Goal: Find specific page/section: Find specific page/section

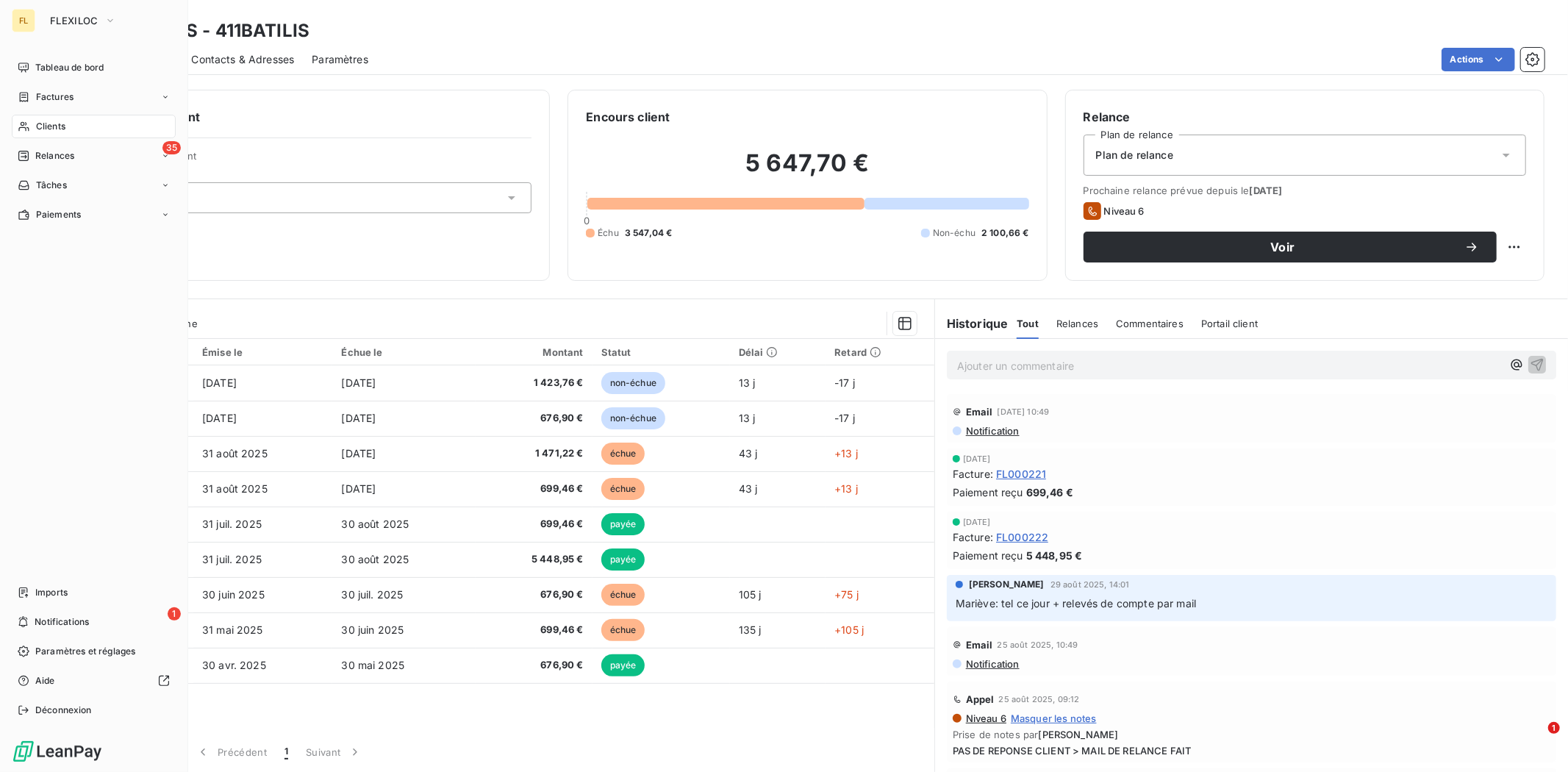
click at [75, 129] on div "Clients" at bounding box center [94, 126] width 164 height 23
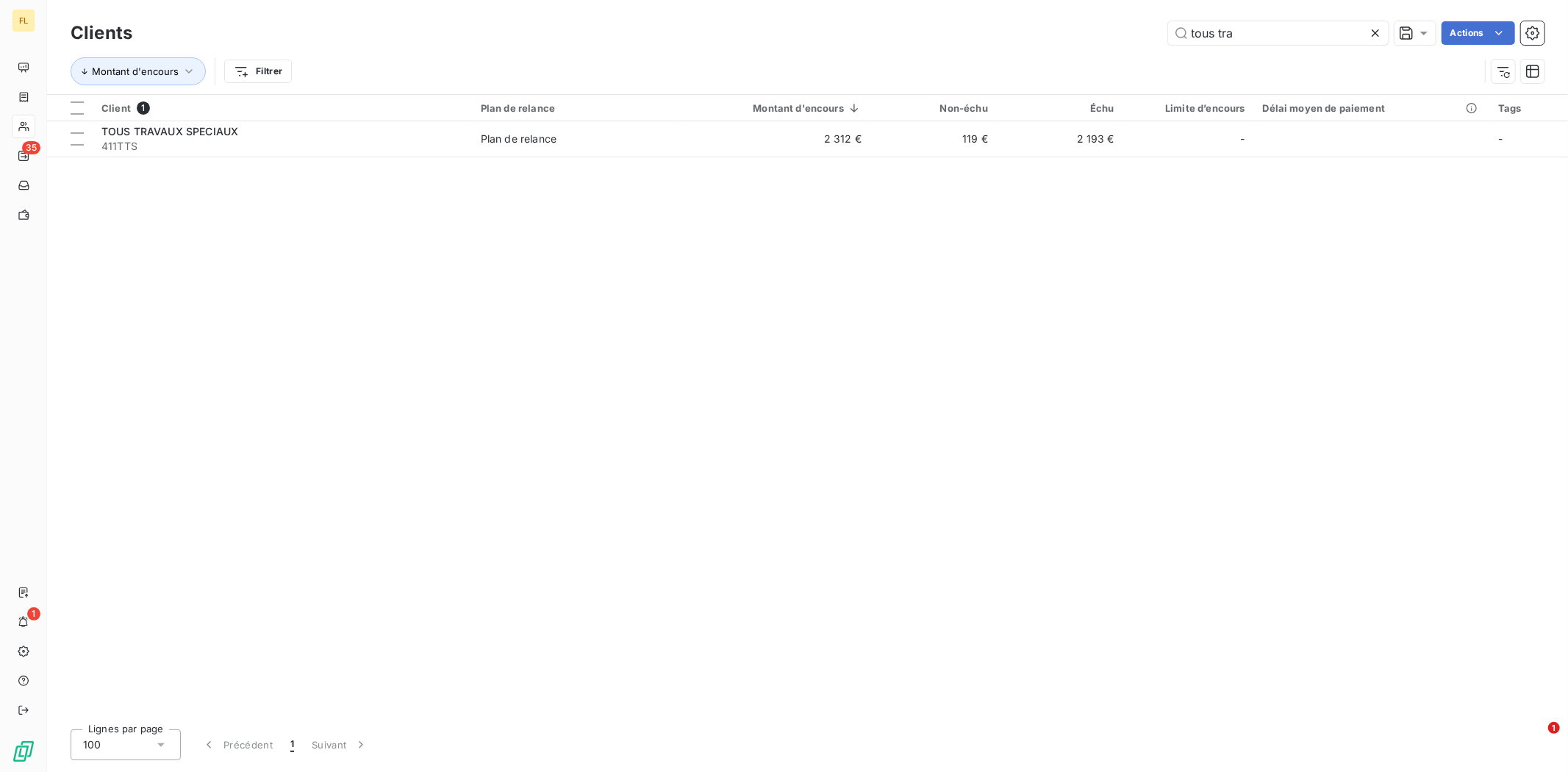
drag, startPoint x: 1306, startPoint y: 39, endPoint x: 944, endPoint y: 39, distance: 362.0
click at [944, 39] on div "tous tra Actions" at bounding box center [847, 33] width 1395 height 23
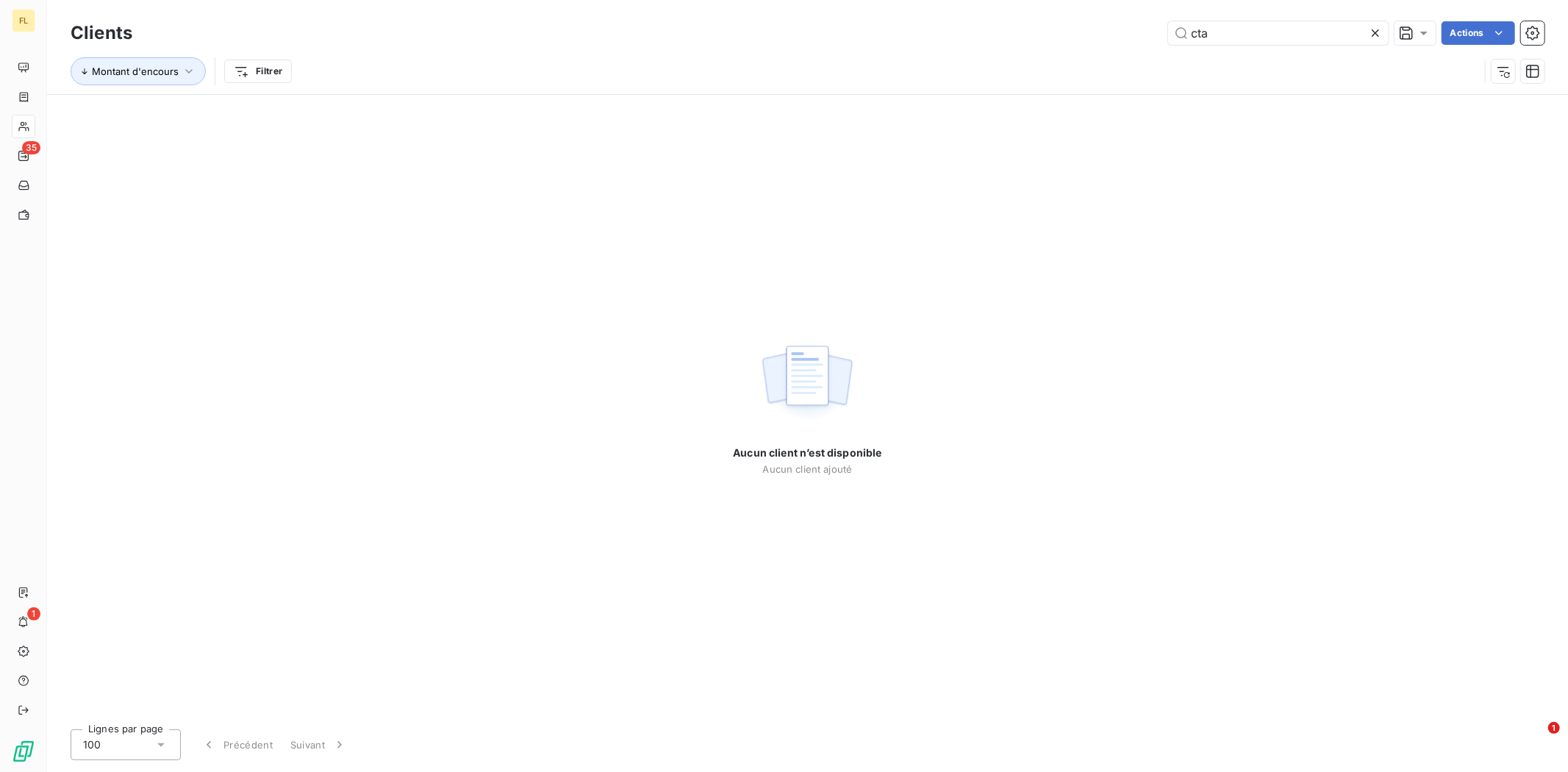
type input "cta"
click at [1259, 32] on input "cta" at bounding box center [1279, 33] width 221 height 23
click at [1368, 31] on icon at bounding box center [1376, 33] width 15 height 15
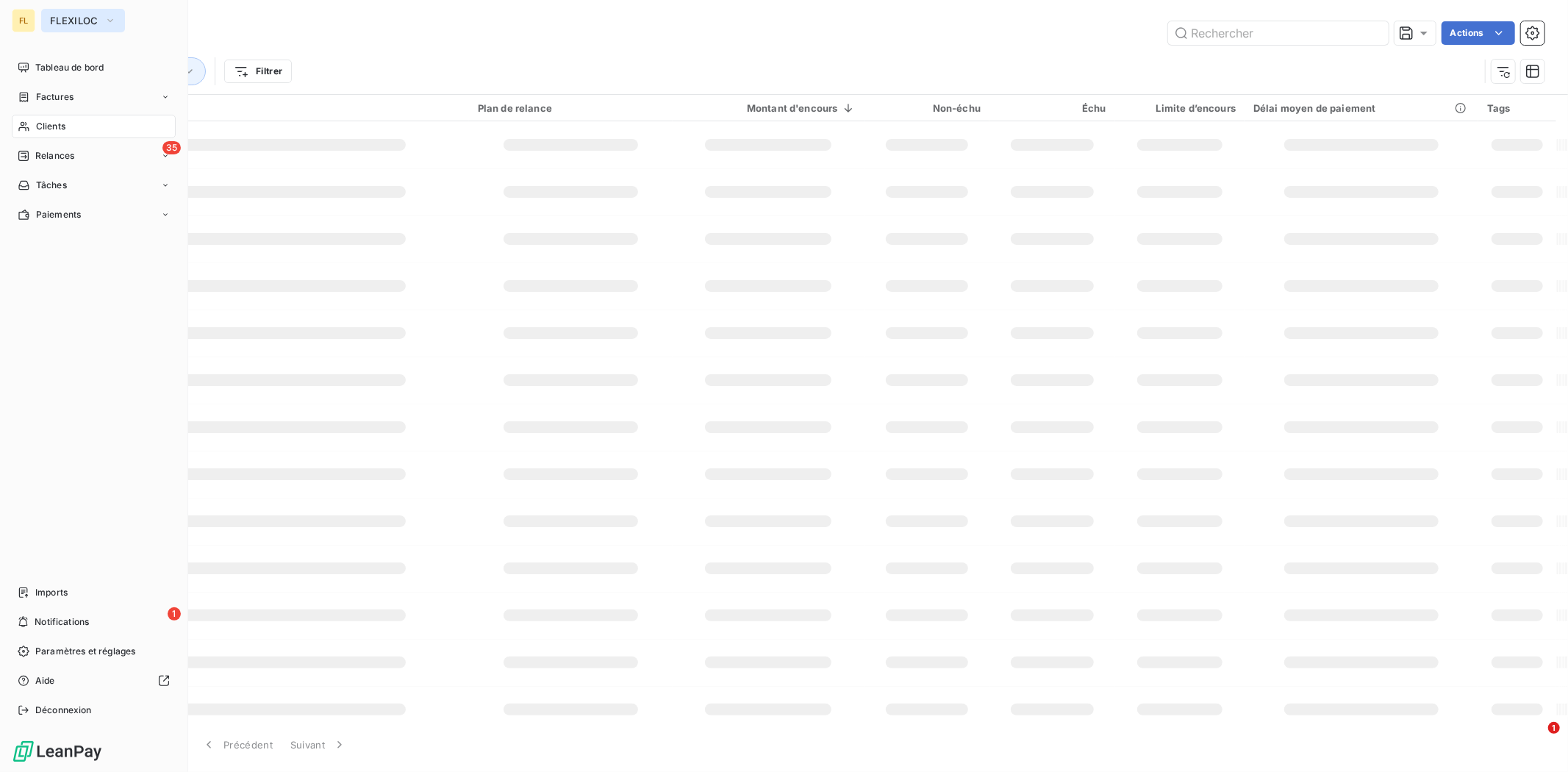
click at [88, 21] on span "FLEXILOC" at bounding box center [74, 21] width 49 height 12
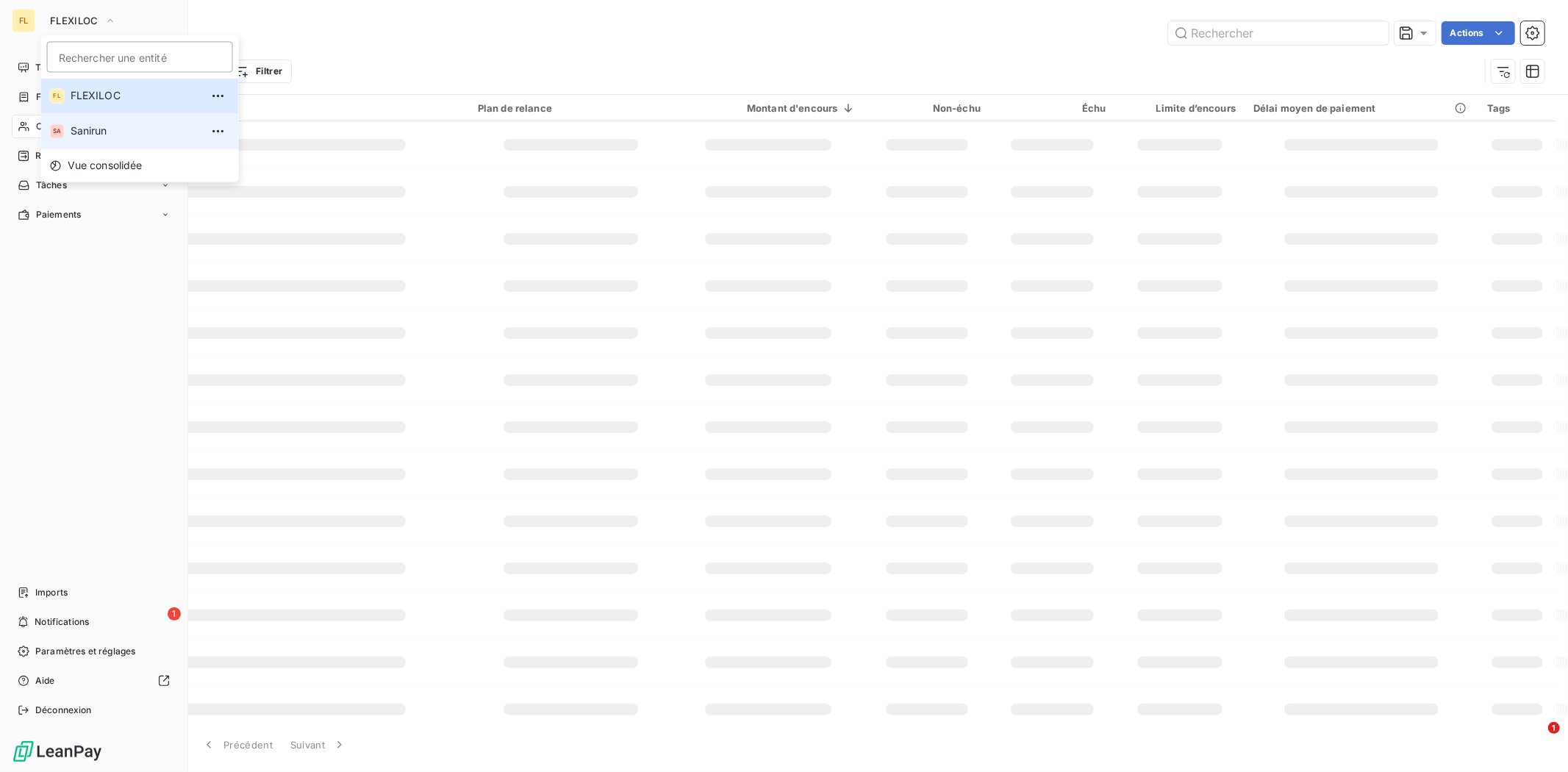
click at [91, 128] on span "Sanirun" at bounding box center [135, 131] width 130 height 15
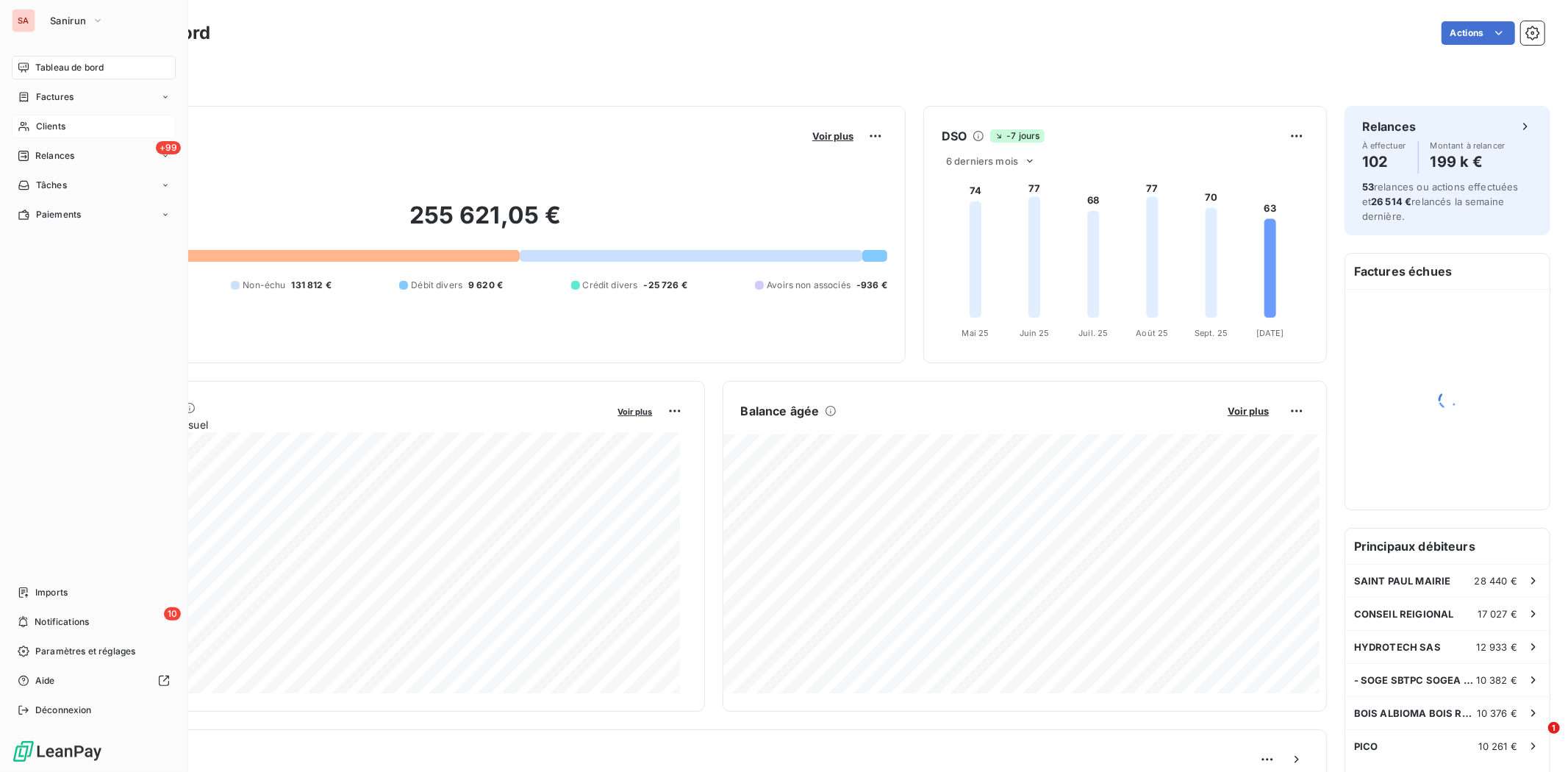
click at [46, 122] on span "Clients" at bounding box center [50, 126] width 29 height 13
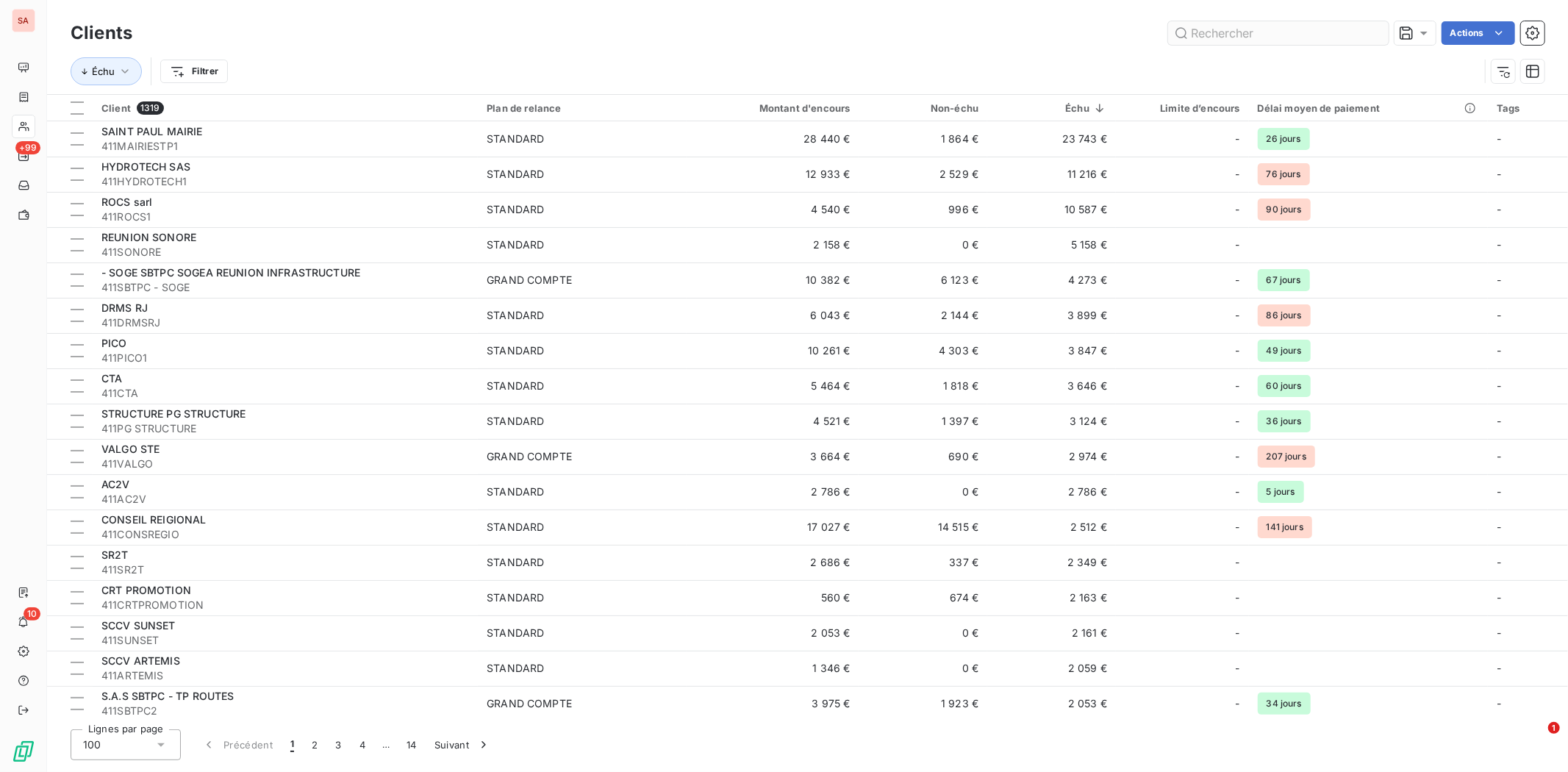
click at [1217, 30] on input "text" at bounding box center [1279, 33] width 221 height 23
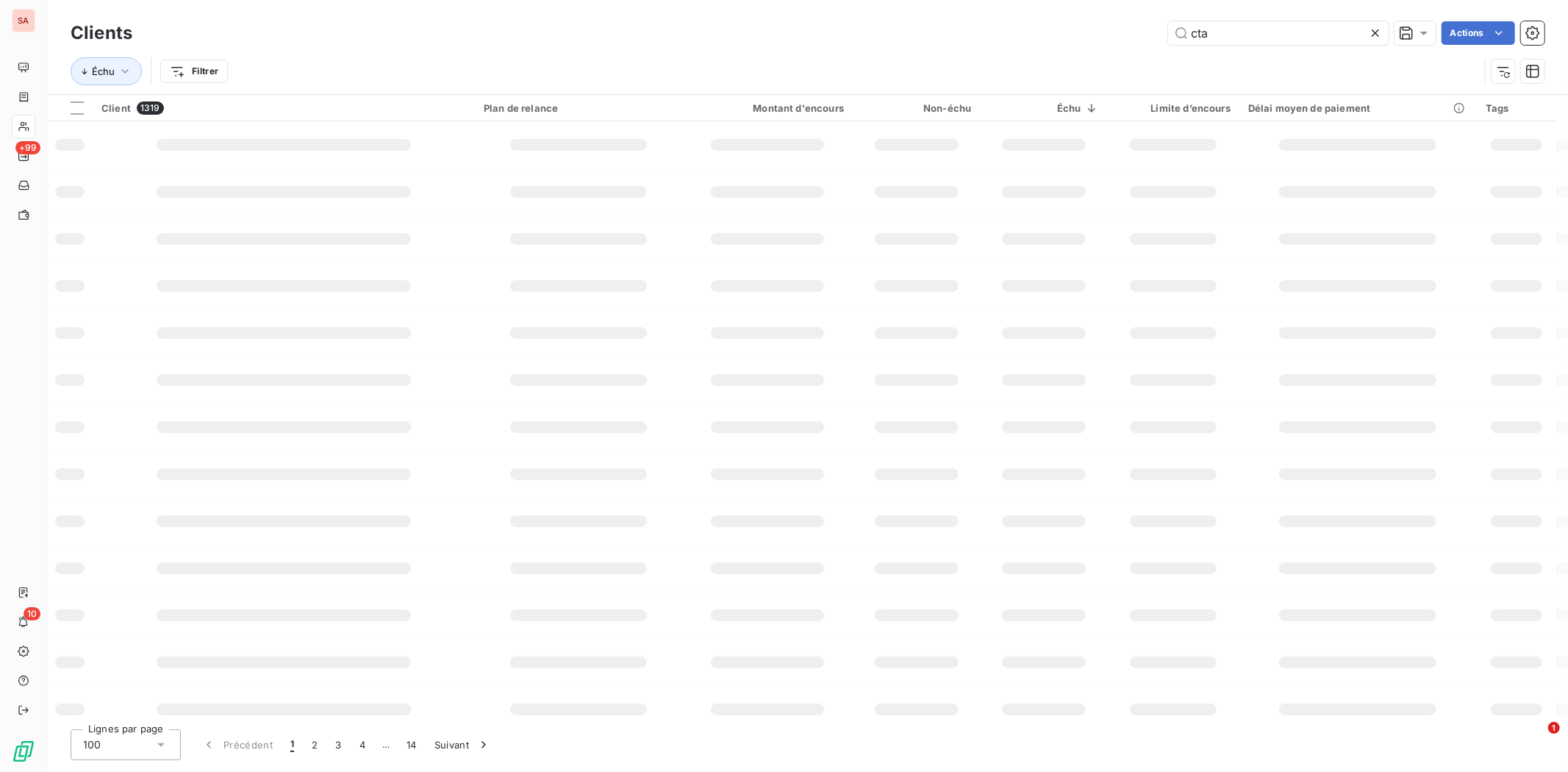
type input "cta"
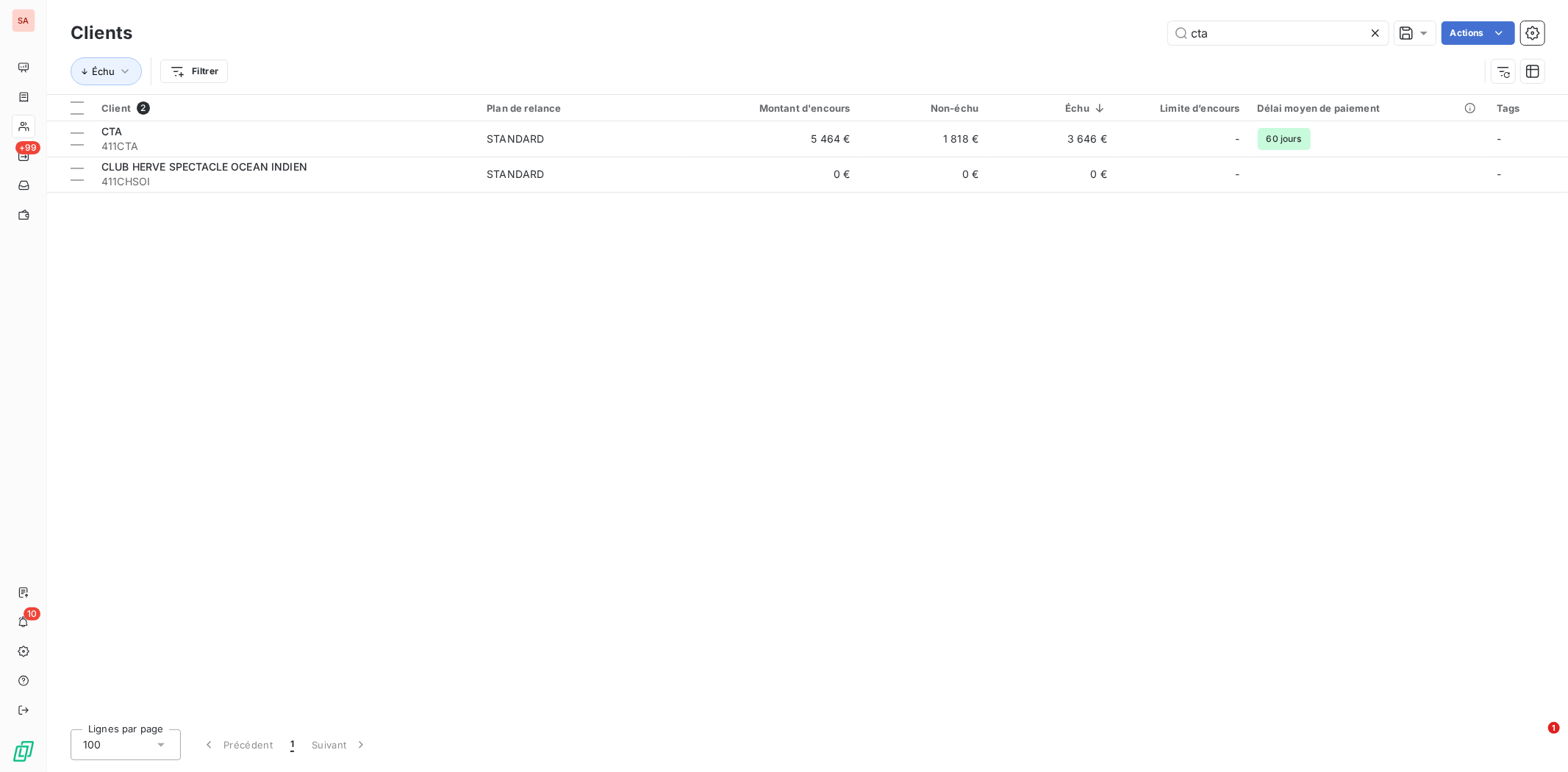
click at [774, 342] on div "Client 2 Plan de relance Montant d'encours Non-échu Échu Limite d’encours Délai…" at bounding box center [808, 405] width 1521 height 623
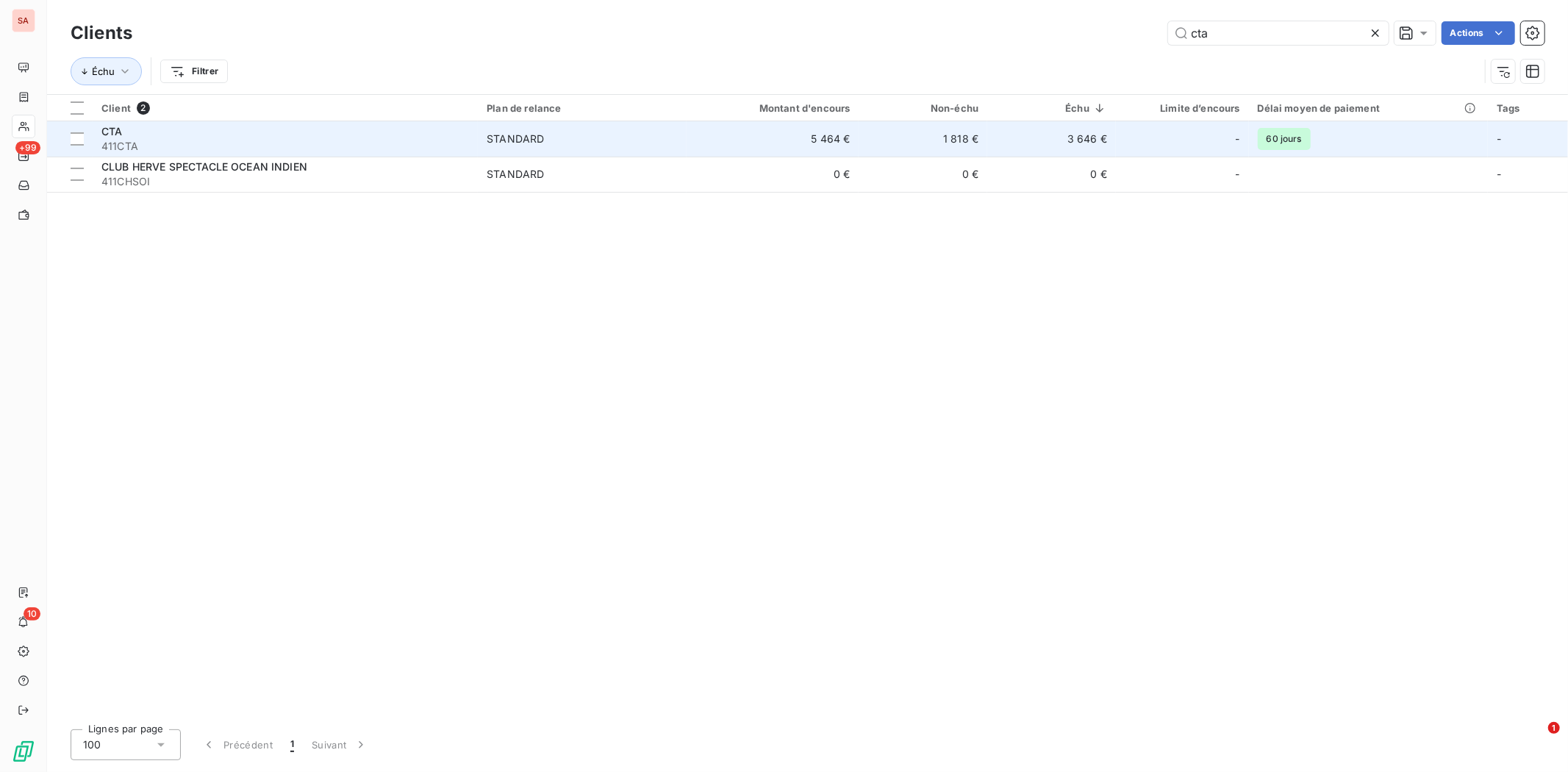
click at [813, 142] on td "5 464 €" at bounding box center [772, 138] width 172 height 36
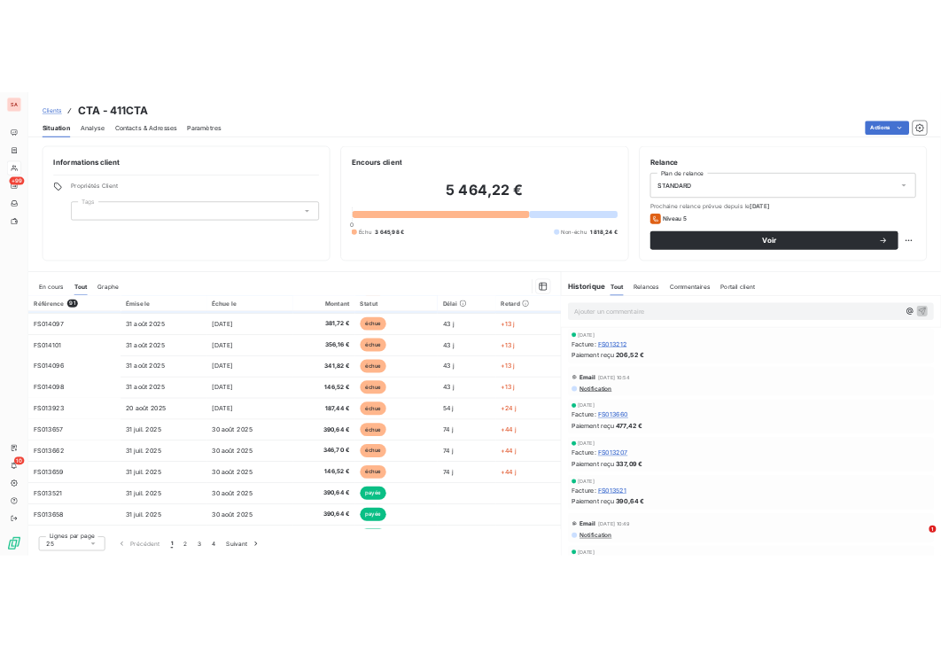
scroll to position [197, 0]
